Goal: Contribute content: Add original content to the website for others to see

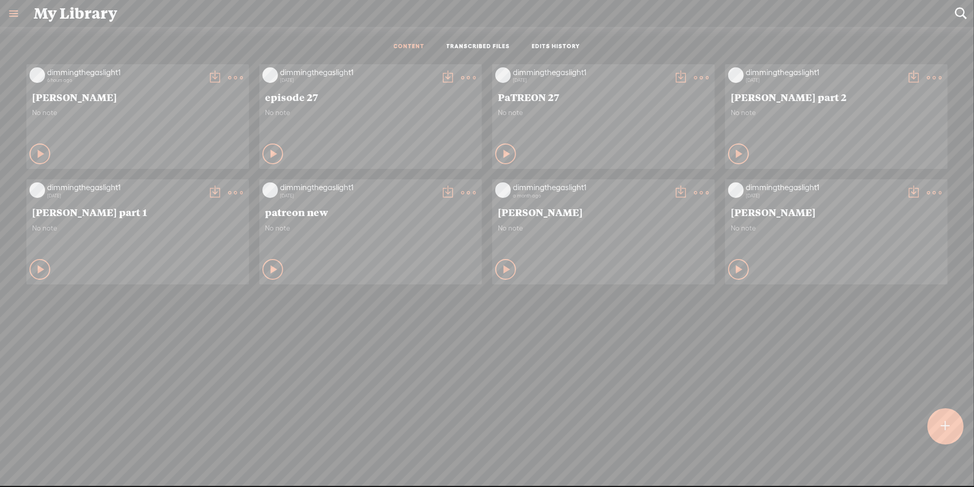
click at [229, 72] on t at bounding box center [235, 77] width 14 height 14
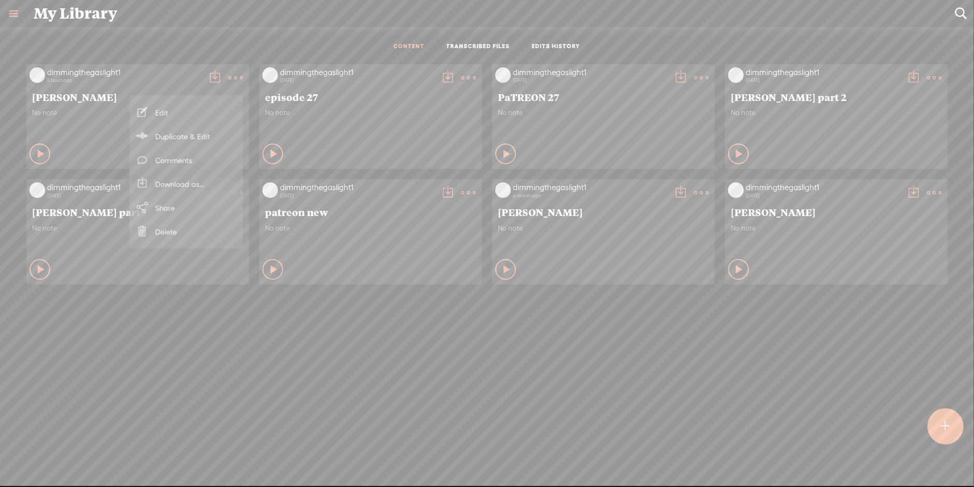
click at [185, 186] on link "Download as..." at bounding box center [187, 184] width 104 height 24
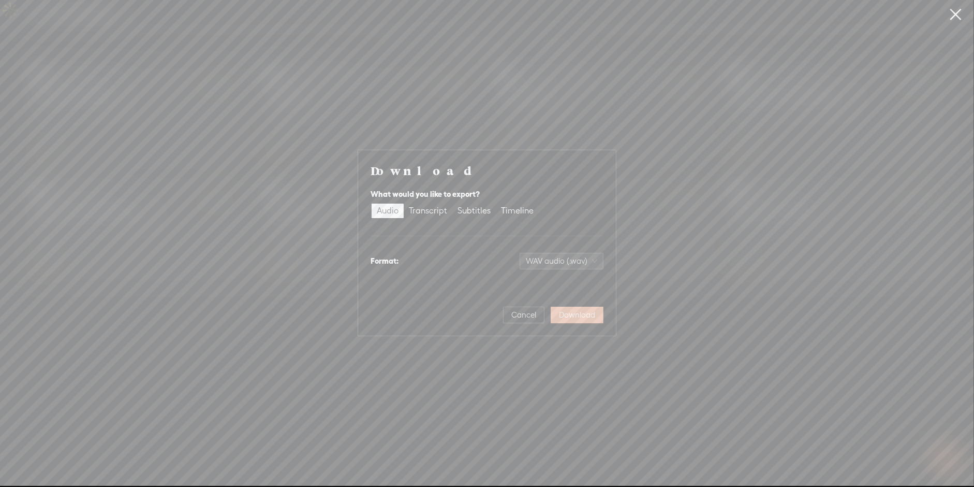
click at [580, 316] on span "Download" at bounding box center [577, 315] width 36 height 10
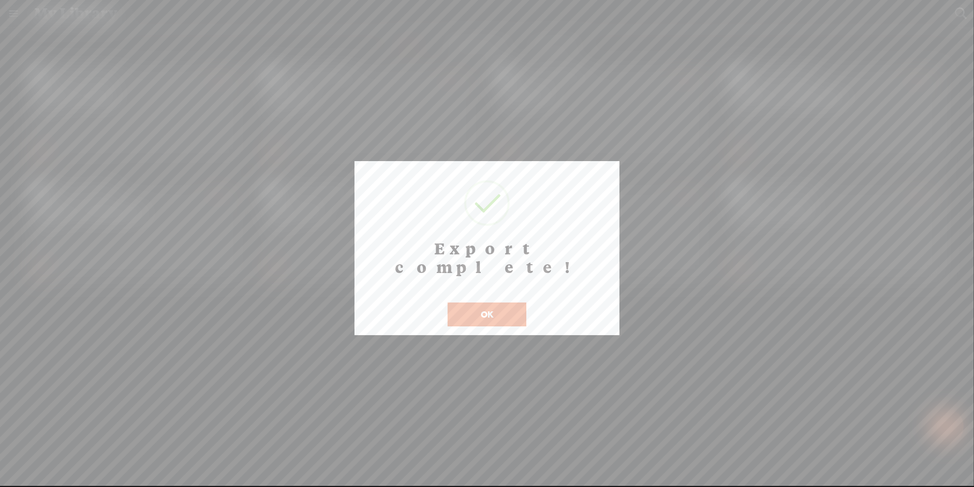
click at [503, 302] on button "OK" at bounding box center [487, 314] width 79 height 24
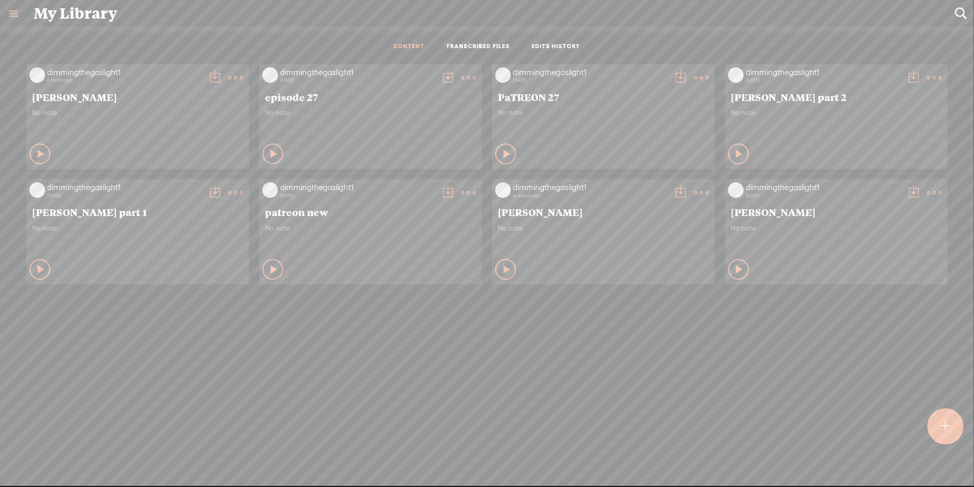
click at [940, 433] on div at bounding box center [945, 426] width 36 height 36
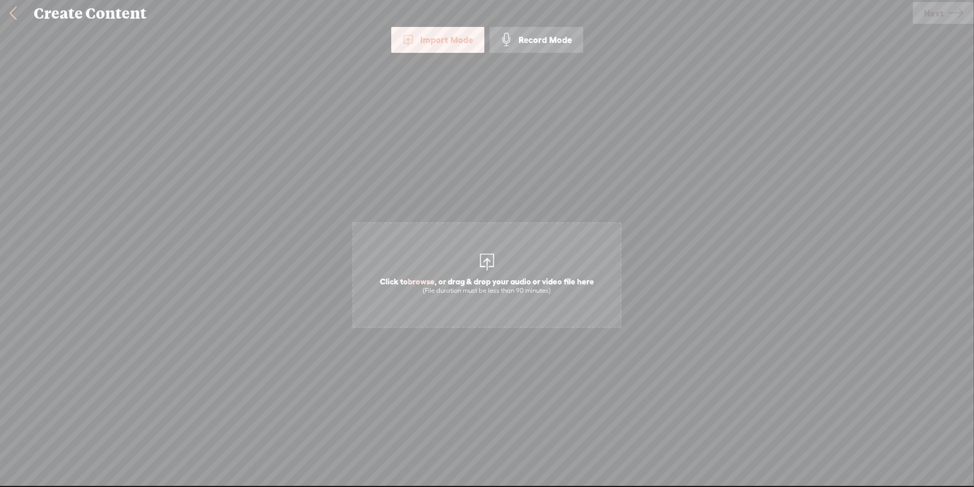
click at [484, 286] on div "(File duration must be less than 90 minutes)" at bounding box center [487, 290] width 214 height 8
click at [929, 10] on span "Next" at bounding box center [934, 13] width 20 height 26
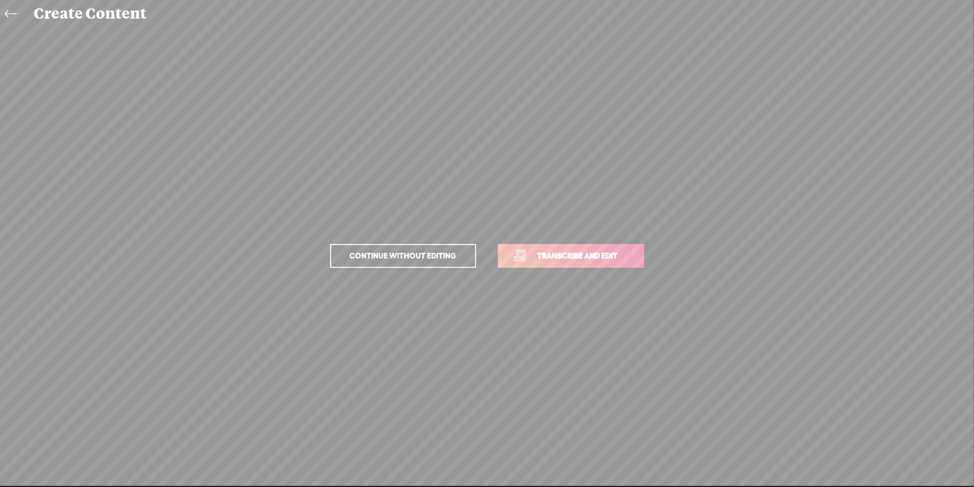
click at [592, 251] on span "Transcribe and edit" at bounding box center [578, 255] width 102 height 12
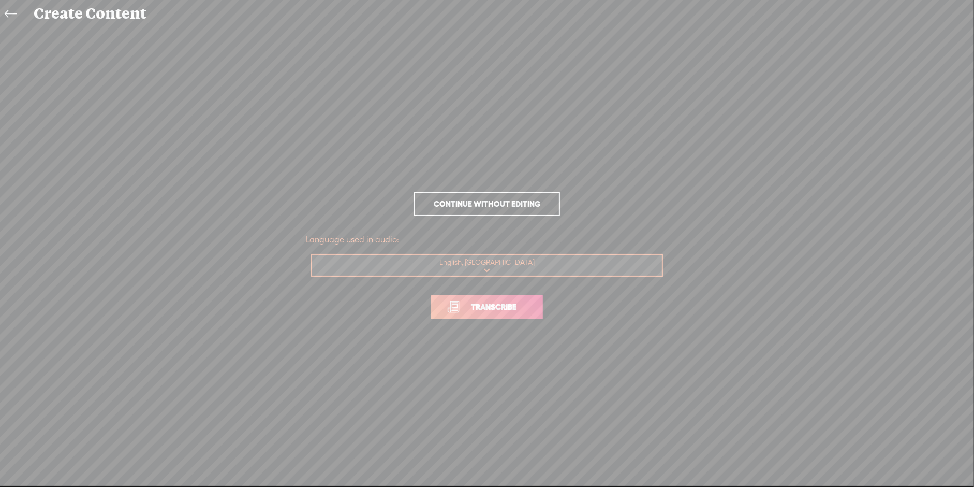
click at [495, 298] on link "Transcribe" at bounding box center [487, 307] width 112 height 24
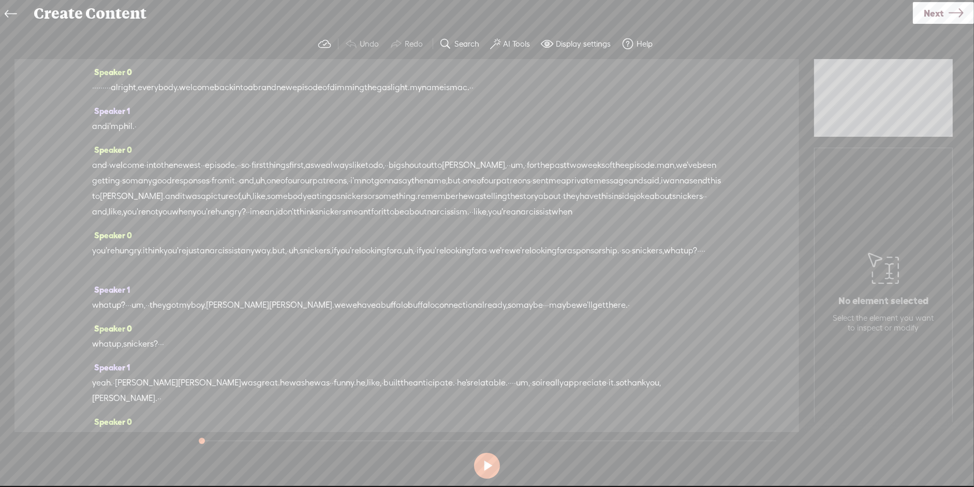
click at [105, 85] on span "·" at bounding box center [103, 88] width 2 height 16
click at [98, 89] on span "·" at bounding box center [97, 88] width 2 height 16
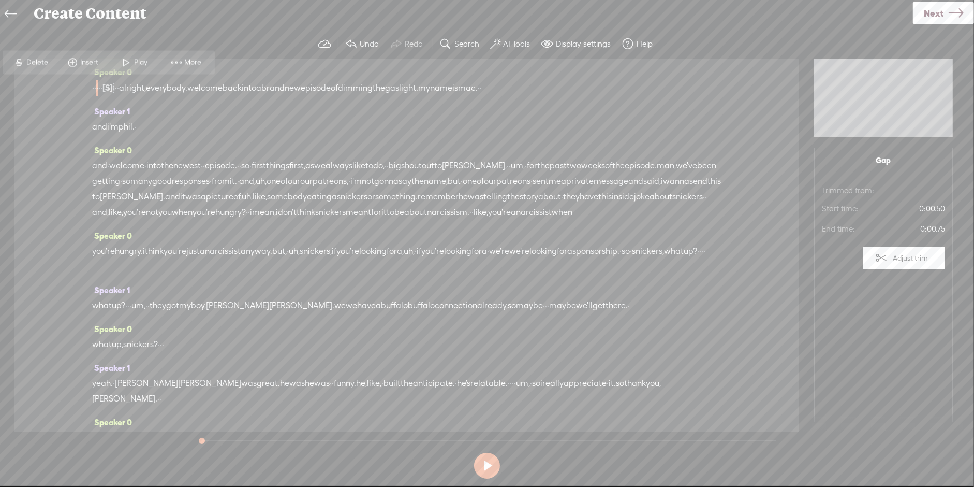
drag, startPoint x: 96, startPoint y: 89, endPoint x: 123, endPoint y: 87, distance: 26.9
click at [123, 87] on div "· · · · · [S] · · · · alright, everybody. welcome back into a brand new episode…" at bounding box center [406, 88] width 629 height 16
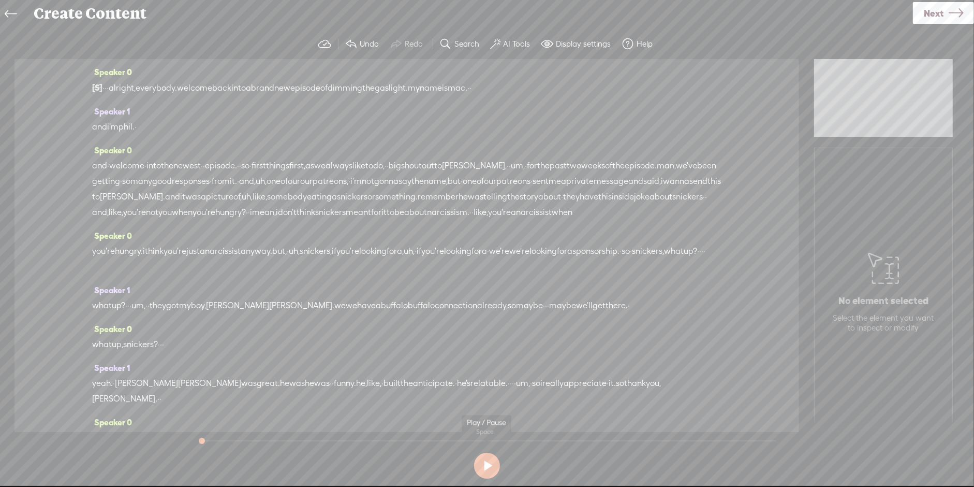
click at [486, 464] on button at bounding box center [487, 465] width 26 height 26
click at [514, 50] on button "AI Tools" at bounding box center [512, 44] width 51 height 21
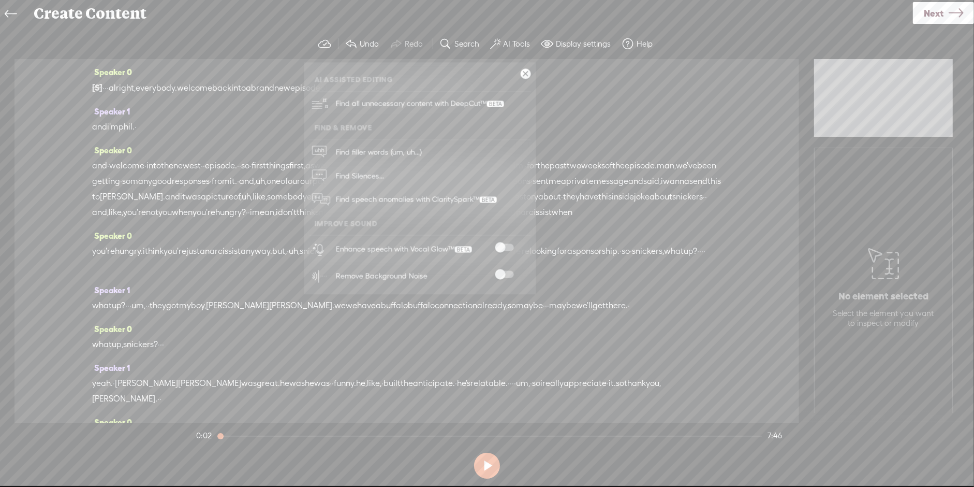
click at [506, 277] on div at bounding box center [505, 276] width 46 height 10
click at [501, 276] on span at bounding box center [504, 274] width 19 height 7
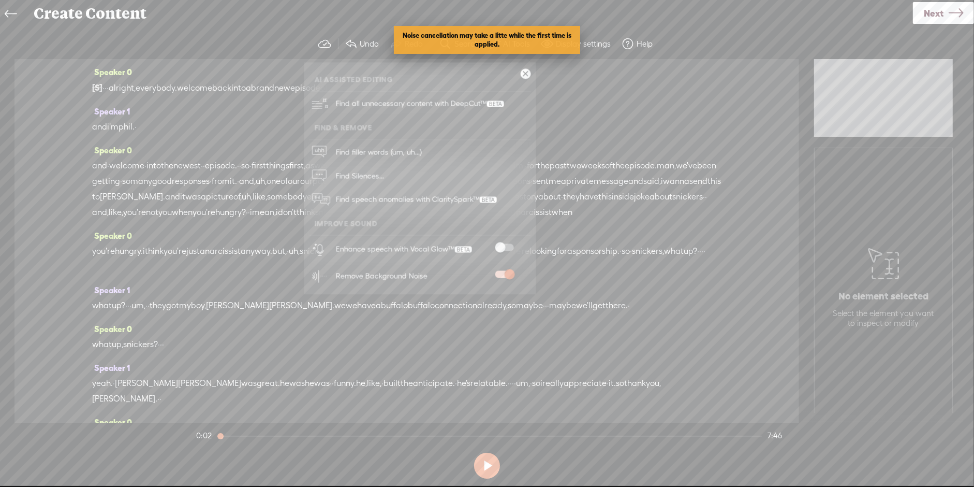
click at [281, 136] on div "Speaker 1 and i'm phil. ·" at bounding box center [406, 123] width 629 height 39
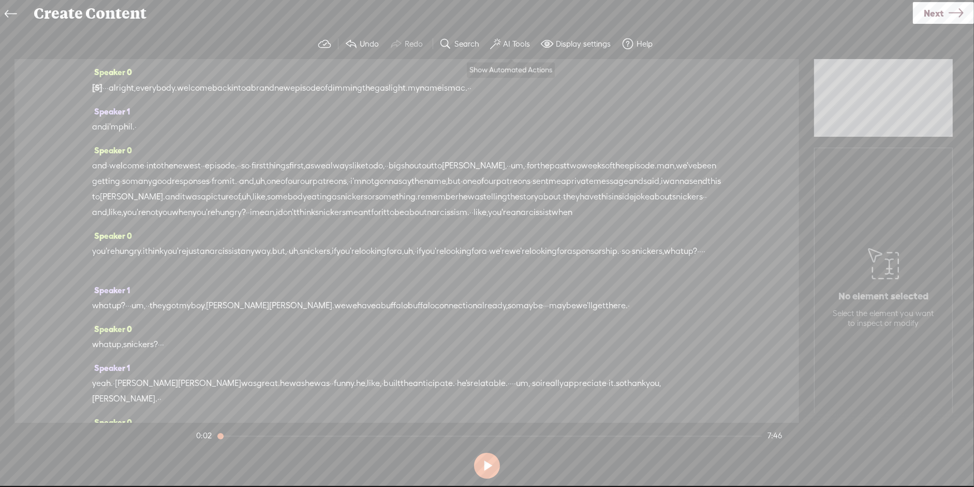
click at [518, 41] on label "AI Tools" at bounding box center [517, 44] width 27 height 10
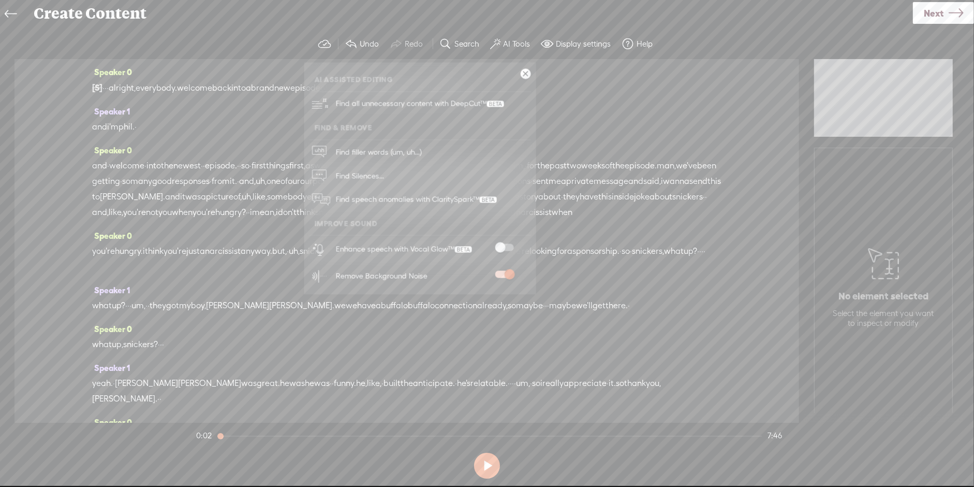
click at [505, 244] on span at bounding box center [504, 247] width 19 height 7
click at [632, 259] on span "snickers," at bounding box center [648, 251] width 32 height 16
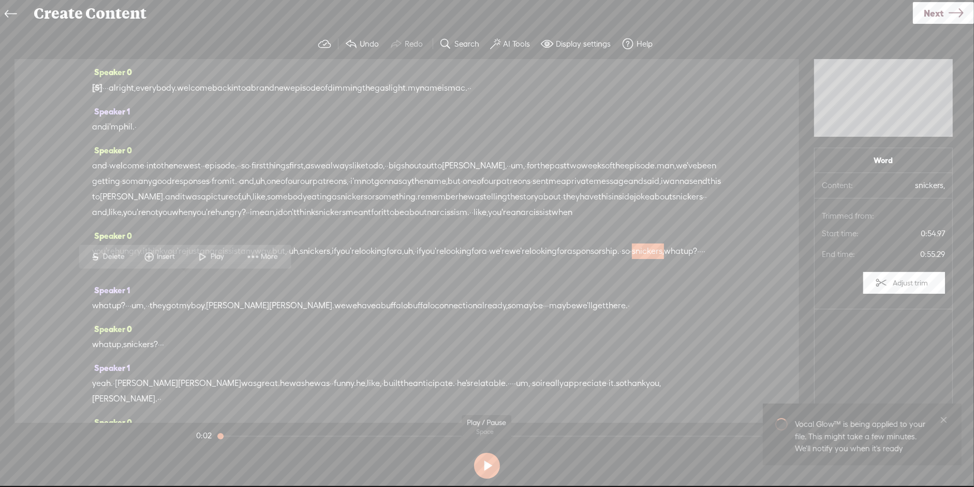
click at [489, 460] on button at bounding box center [487, 465] width 26 height 26
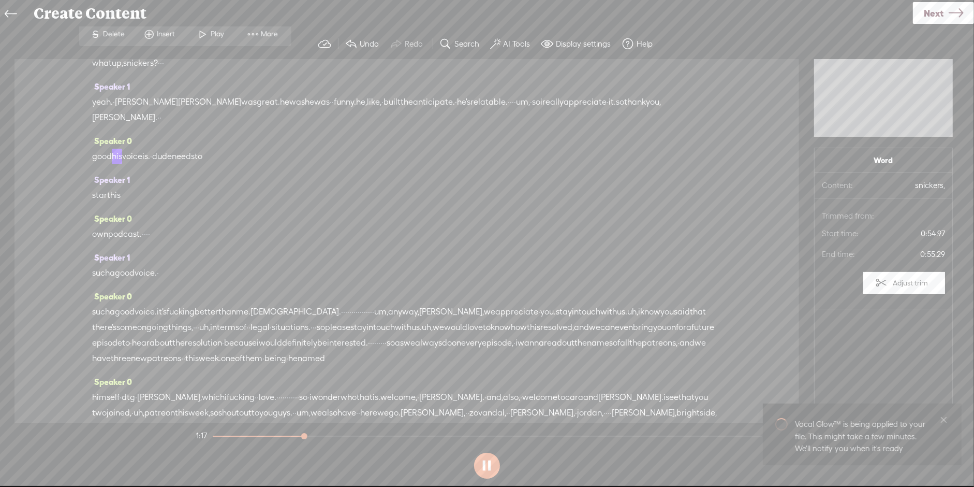
scroll to position [339, 0]
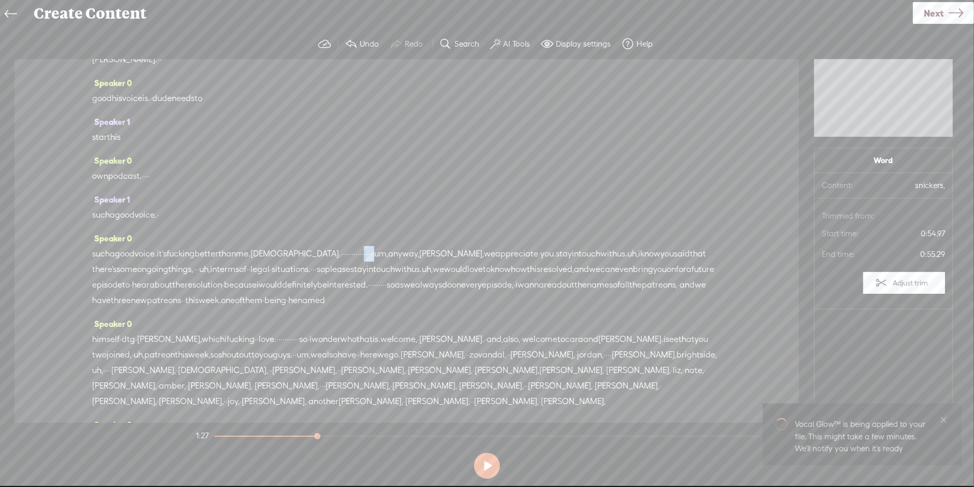
drag, startPoint x: 377, startPoint y: 263, endPoint x: 403, endPoint y: 267, distance: 26.1
click at [403, 267] on div "such a good voice. it's fucking better than me. [DEMOGRAPHIC_DATA]. · · · · · ·…" at bounding box center [406, 277] width 629 height 62
click at [481, 467] on button at bounding box center [487, 465] width 26 height 26
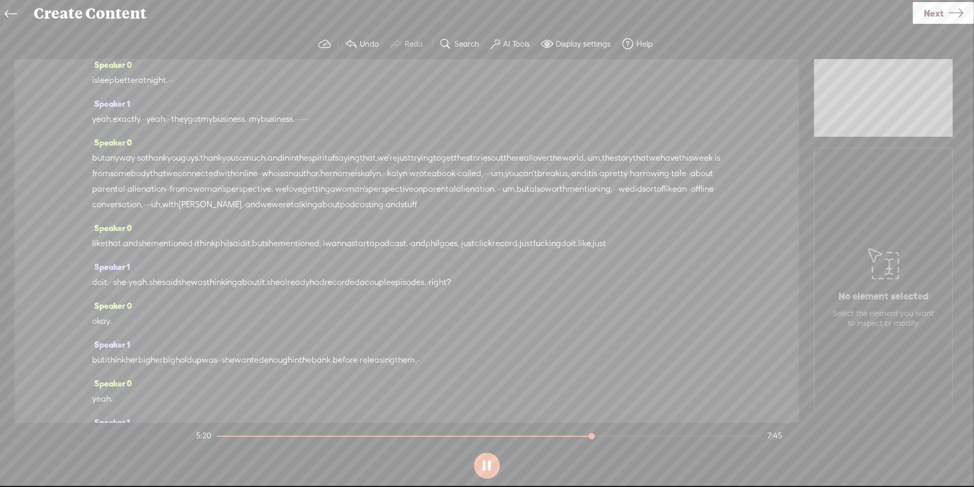
scroll to position [1154, 0]
drag, startPoint x: 165, startPoint y: 273, endPoint x: 129, endPoint y: 274, distance: 35.2
click at [129, 208] on div "but anyway · so thank you guys. thank you so much. and in in the spirit of sayi…" at bounding box center [406, 176] width 629 height 62
click at [637, 436] on div at bounding box center [643, 437] width 24 height 24
click at [490, 468] on button at bounding box center [487, 465] width 26 height 26
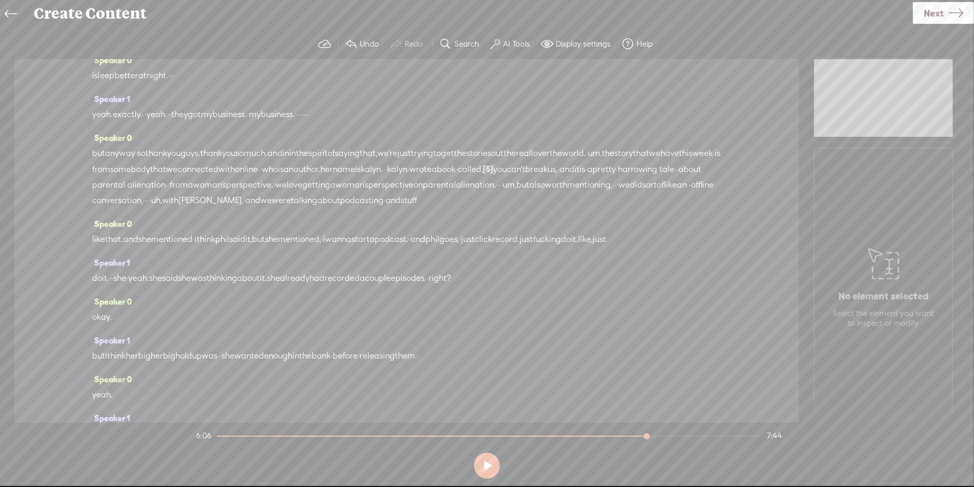
drag, startPoint x: 218, startPoint y: 278, endPoint x: 95, endPoint y: 276, distance: 122.7
click at [95, 208] on div "but anyway · so thank you guys. thank you so much. and in in the spirit of sayi…" at bounding box center [406, 176] width 629 height 63
click at [383, 177] on span "kalyn." at bounding box center [372, 169] width 22 height 16
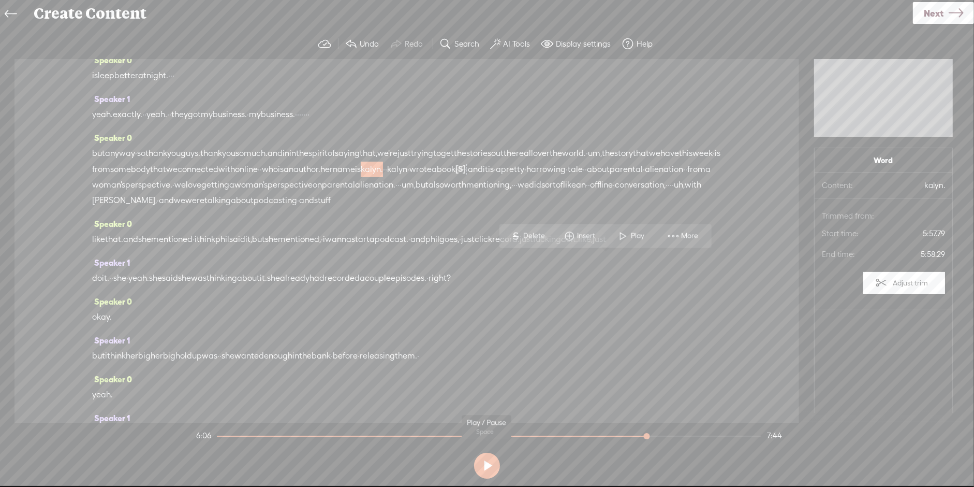
click at [490, 465] on button at bounding box center [487, 465] width 26 height 26
click at [320, 177] on span "author." at bounding box center [306, 169] width 27 height 16
click at [548, 229] on span at bounding box center [544, 236] width 16 height 19
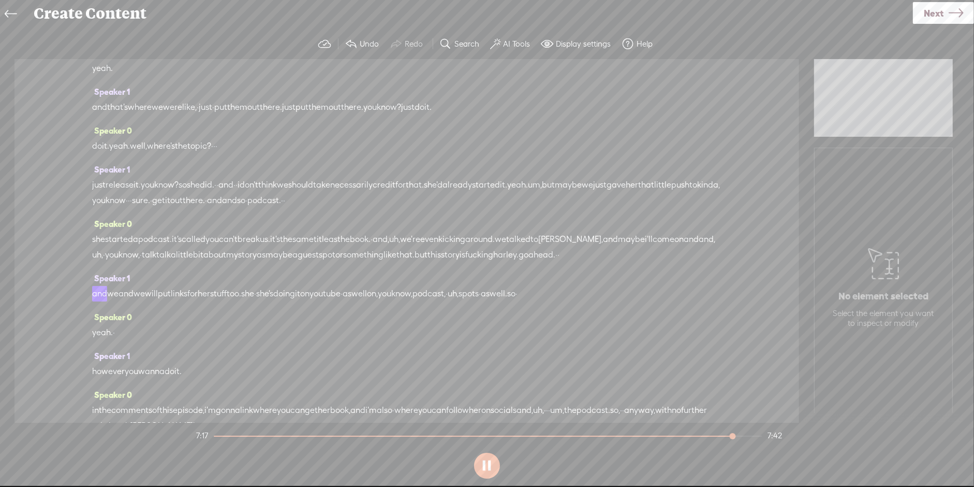
scroll to position [1688, 0]
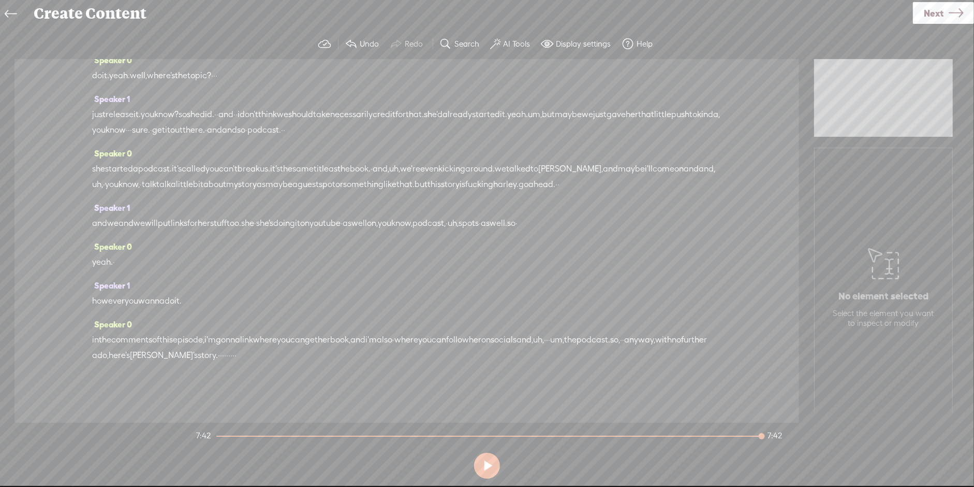
drag, startPoint x: 407, startPoint y: 356, endPoint x: 361, endPoint y: 360, distance: 46.2
click at [361, 360] on div "in the comments of this episode, i'm gonna link where you can get her book, and…" at bounding box center [406, 347] width 629 height 31
click at [932, 4] on span "Next" at bounding box center [934, 13] width 20 height 26
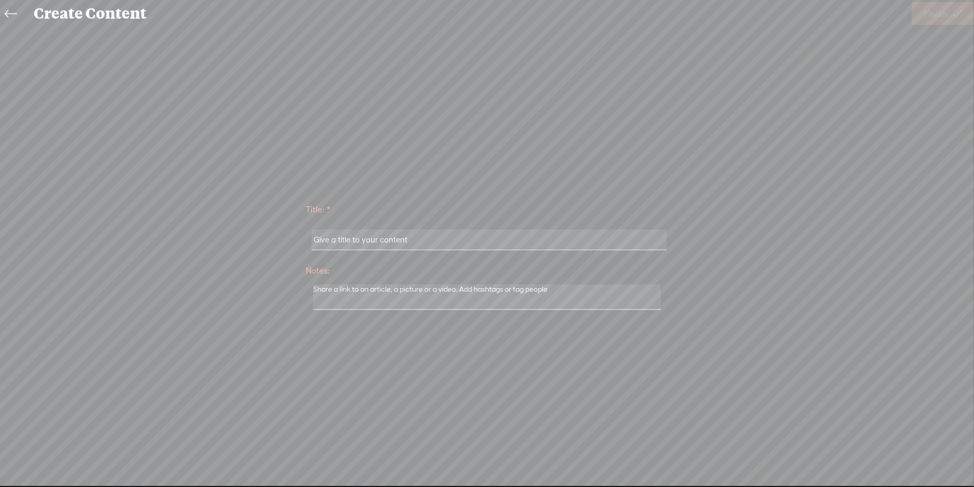
click at [464, 241] on input "text" at bounding box center [489, 239] width 355 height 20
type input "kalyn intro"
click at [930, 10] on span "Finish" at bounding box center [936, 14] width 24 height 26
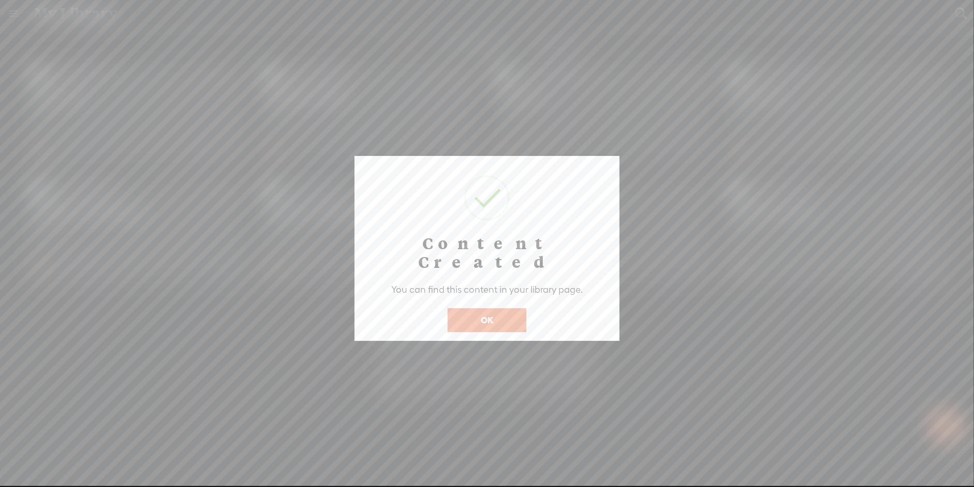
click at [463, 308] on button "OK" at bounding box center [487, 320] width 79 height 24
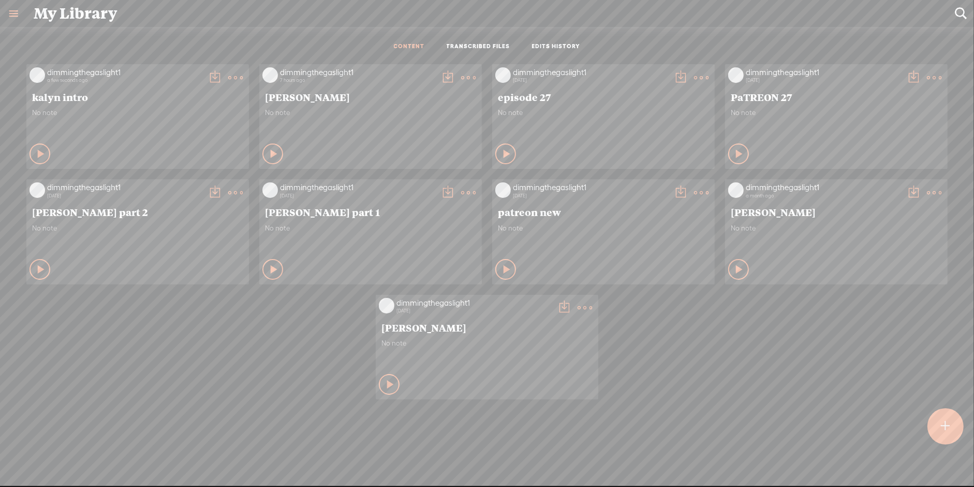
click at [216, 77] on t at bounding box center [215, 77] width 14 height 14
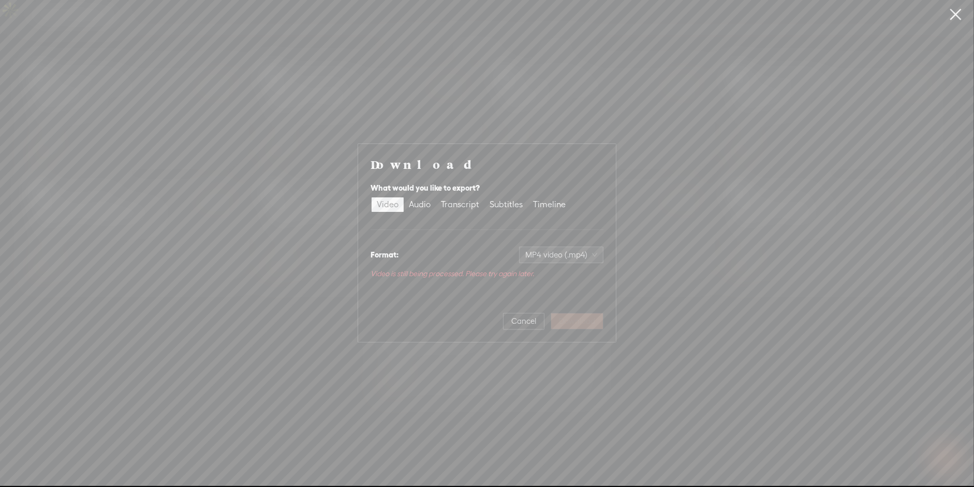
click at [430, 212] on div "Video Audio Transcript Subtitles Timeline" at bounding box center [471, 204] width 201 height 17
click at [424, 208] on div "Audio" at bounding box center [420, 204] width 22 height 14
click at [404, 197] on input "Audio" at bounding box center [404, 197] width 0 height 0
click at [585, 261] on span "WAV audio (.wav)" at bounding box center [561, 261] width 71 height 16
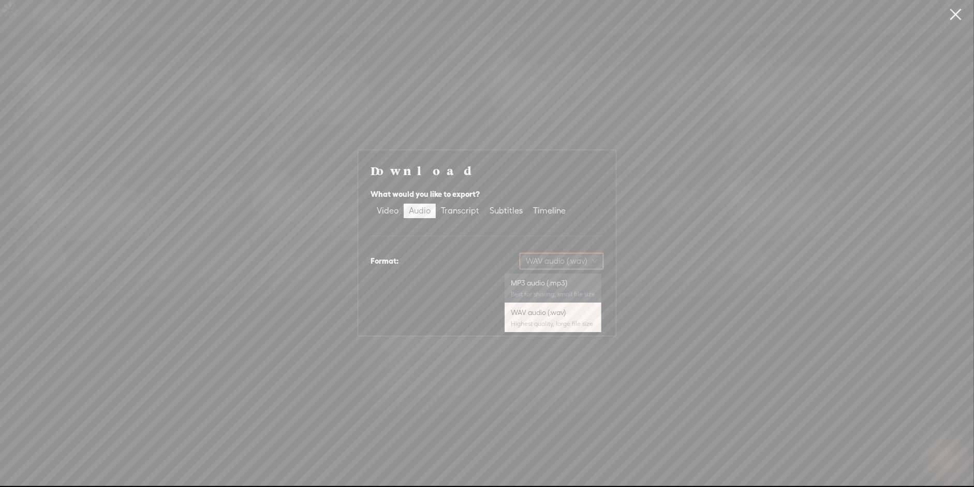
click at [557, 289] on div "MP3 audio (.mp3) Best for sharing, small file size" at bounding box center [553, 287] width 84 height 25
click at [572, 311] on span "Download" at bounding box center [577, 315] width 36 height 10
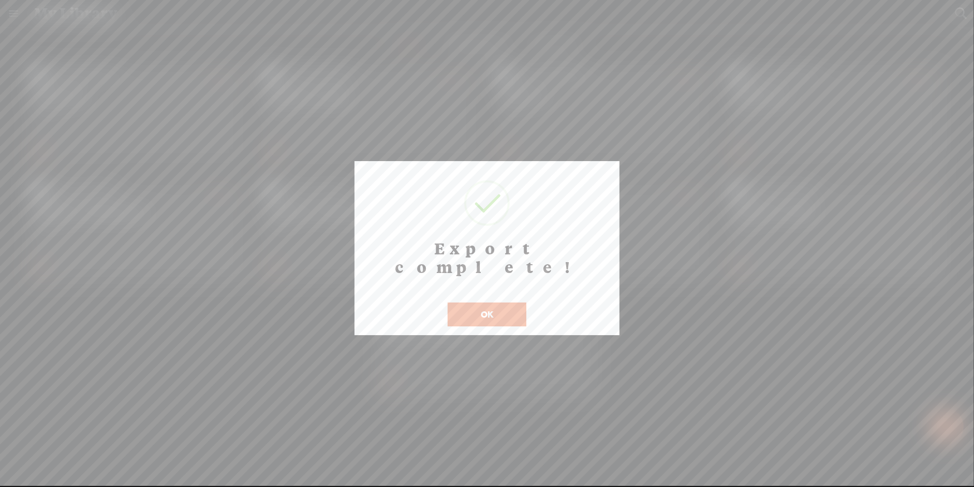
click at [499, 302] on button "OK" at bounding box center [487, 314] width 79 height 24
